Goal: Use online tool/utility: Utilize a website feature to perform a specific function

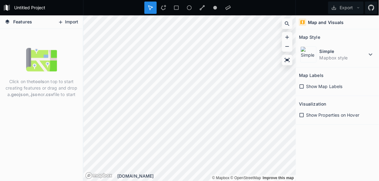
click at [70, 24] on button "Import" at bounding box center [68, 22] width 26 height 10
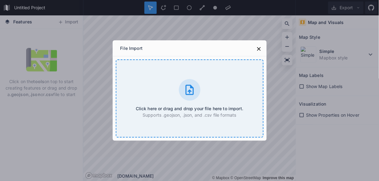
click at [169, 84] on div "Click here or drag and drop your file here to import. Supports .geojson, .json,…" at bounding box center [190, 98] width 148 height 78
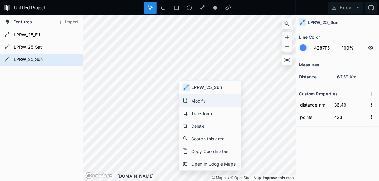
click at [203, 107] on div "Modify" at bounding box center [211, 113] width 62 height 13
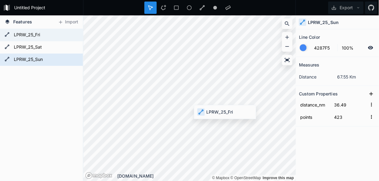
type input "35.22"
type input "388"
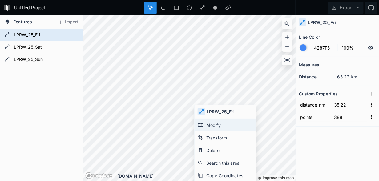
click at [204, 132] on div "Modify" at bounding box center [226, 138] width 62 height 13
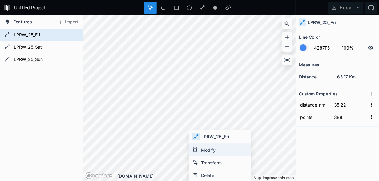
click at [200, 157] on div "Modify" at bounding box center [220, 163] width 62 height 13
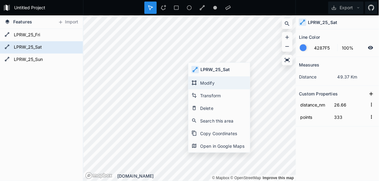
click at [198, 89] on div "Modify" at bounding box center [220, 95] width 62 height 13
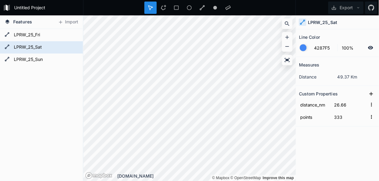
type input "36.49"
type input "423"
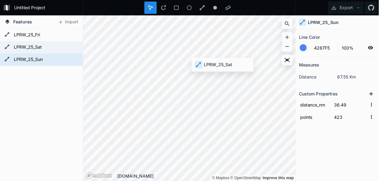
type input "26.66"
type input "333"
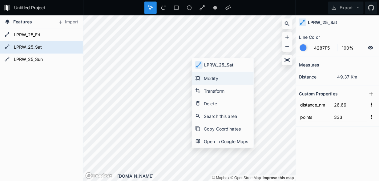
click at [199, 77] on icon at bounding box center [198, 78] width 6 height 6
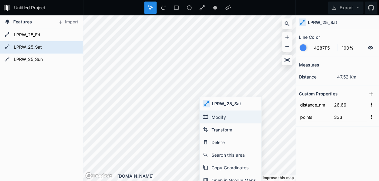
click at [210, 124] on div "Modify" at bounding box center [231, 130] width 62 height 13
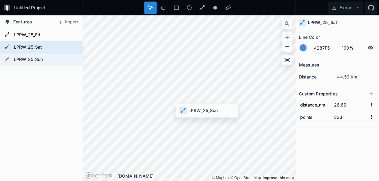
type input "36.49"
type input "423"
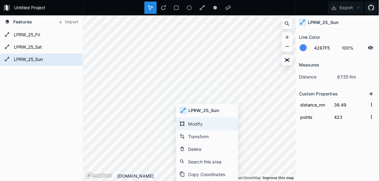
click at [184, 130] on div "Modify" at bounding box center [208, 136] width 62 height 13
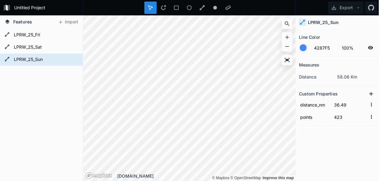
type input "26.66"
type input "333"
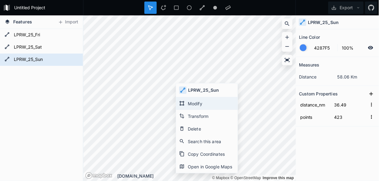
click at [189, 110] on div "Modify" at bounding box center [207, 116] width 62 height 13
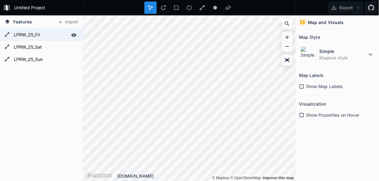
click at [32, 32] on form "LPRW_25_Fri" at bounding box center [41, 35] width 58 height 9
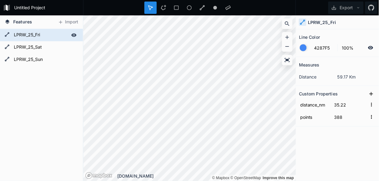
click at [32, 33] on form "LPRW_25_Fri" at bounding box center [41, 35] width 58 height 9
click at [73, 35] on icon at bounding box center [74, 35] width 6 height 6
click at [74, 34] on icon at bounding box center [74, 35] width 6 height 6
click at [48, 60] on form "LPRW_25_Sun" at bounding box center [41, 59] width 58 height 9
type input "36.49"
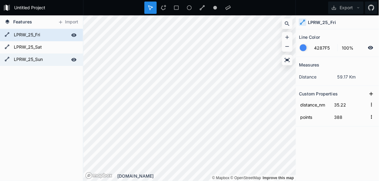
type input "423"
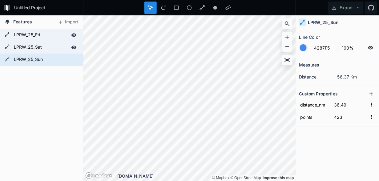
click at [46, 53] on div "LPRW_25_Sat" at bounding box center [41, 47] width 83 height 12
type input "26.66"
type input "333"
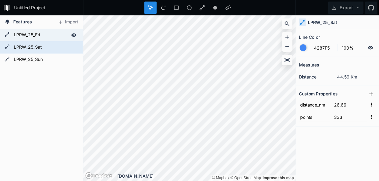
click at [43, 35] on form "LPRW_25_Fri" at bounding box center [41, 35] width 58 height 9
type input "35.22"
type input "388"
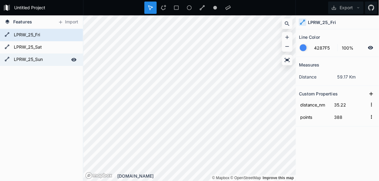
click at [39, 58] on form "LPRW_25_Sun" at bounding box center [41, 59] width 58 height 9
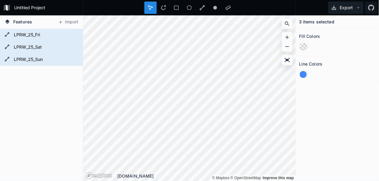
click at [337, 9] on icon at bounding box center [335, 8] width 6 height 6
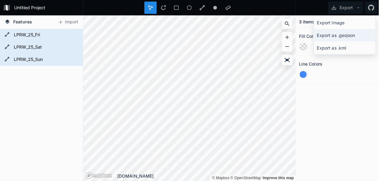
click at [338, 42] on div "Export as .geojson" at bounding box center [345, 48] width 62 height 13
